Goal: Check status

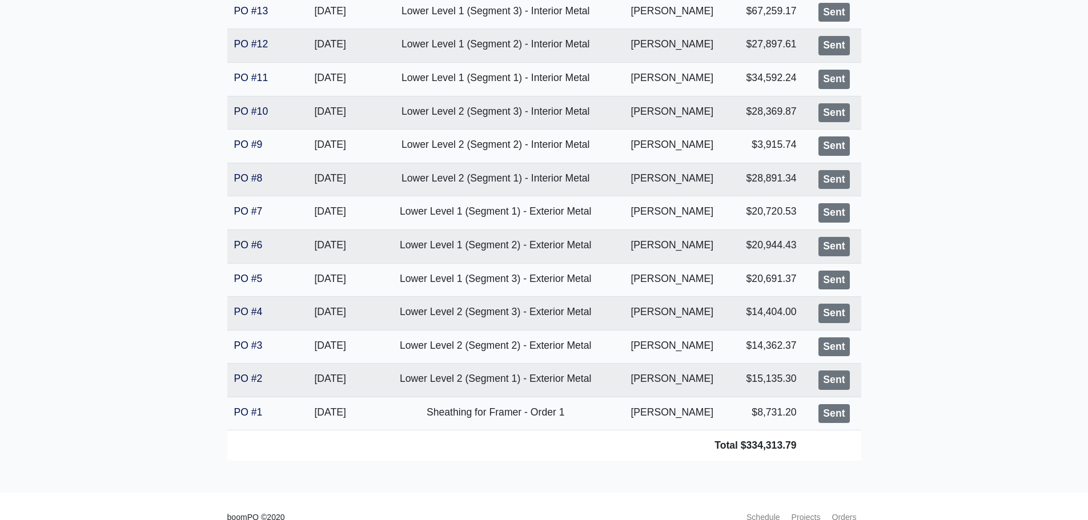
scroll to position [343, 0]
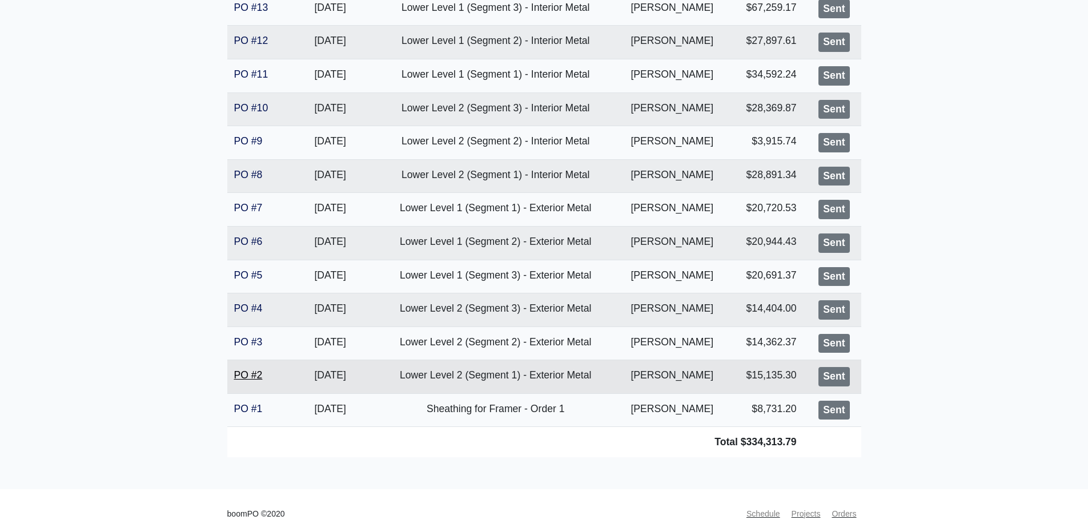
click at [235, 379] on link "PO #2" at bounding box center [248, 375] width 29 height 11
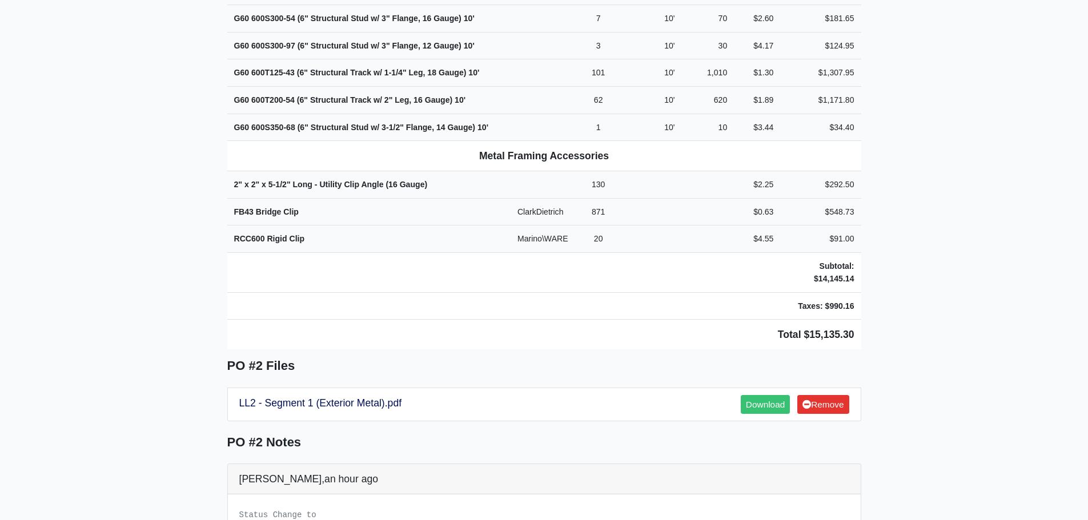
scroll to position [618, 0]
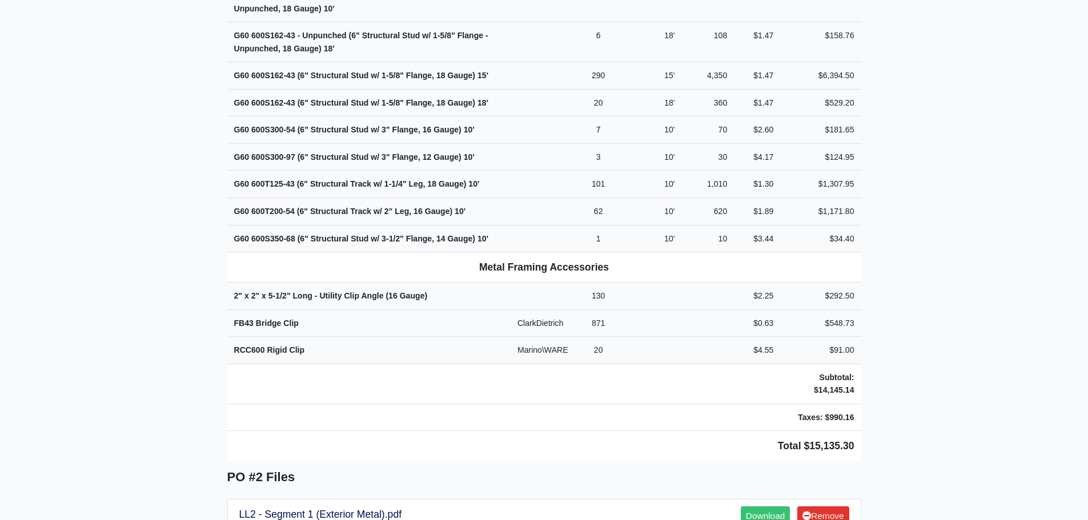
click at [151, 199] on main "Back to Project Roswell Drywall [STREET_ADDRESS] Tel: (770) 518 - 2442 Website:…" at bounding box center [544, 168] width 1088 height 1454
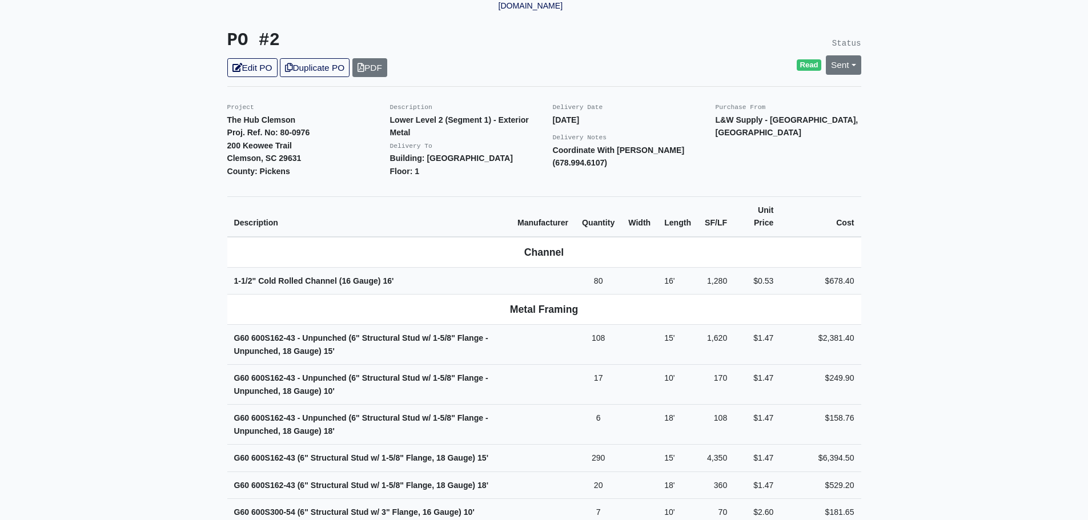
scroll to position [0, 0]
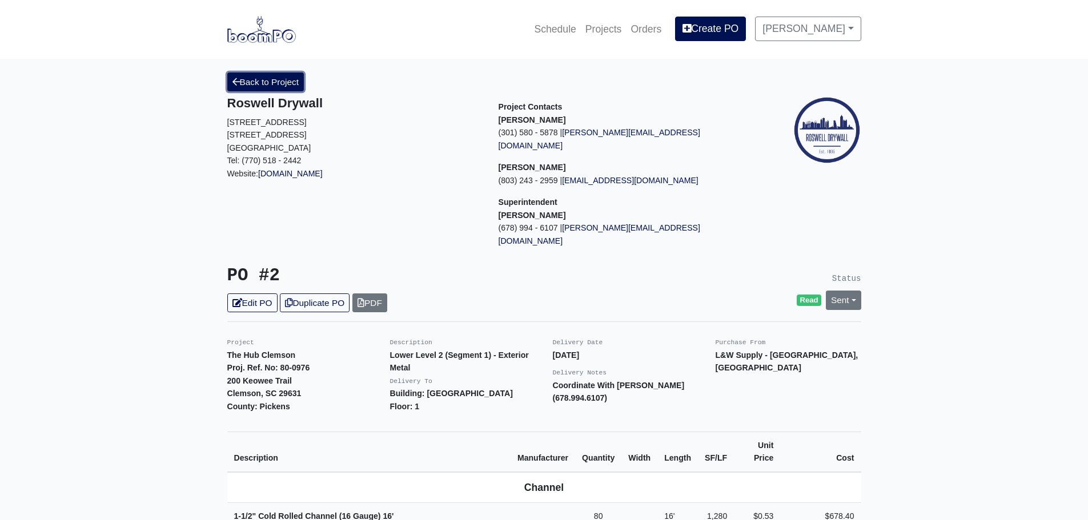
click at [266, 91] on link "Back to Project" at bounding box center [265, 82] width 77 height 19
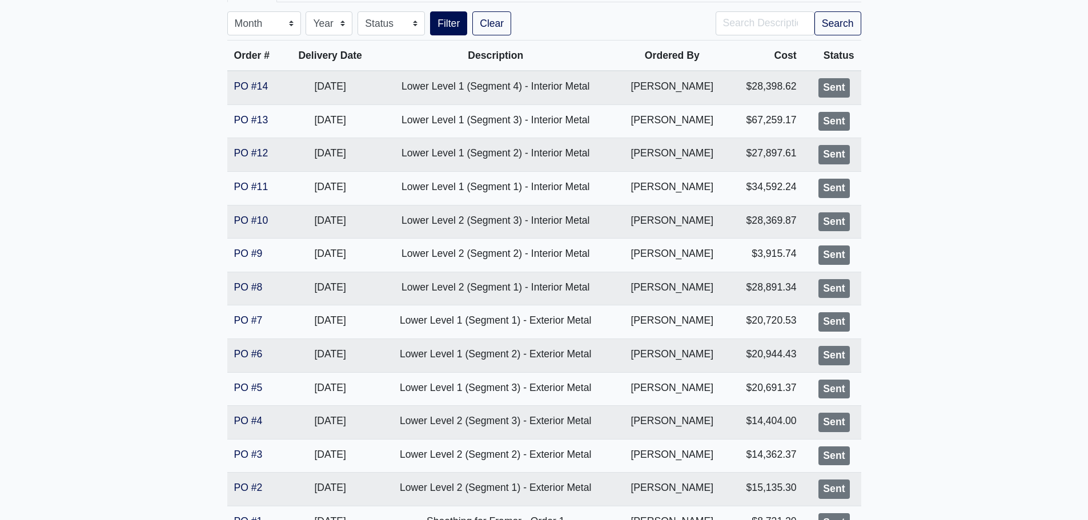
scroll to position [228, 0]
